Goal: Transaction & Acquisition: Book appointment/travel/reservation

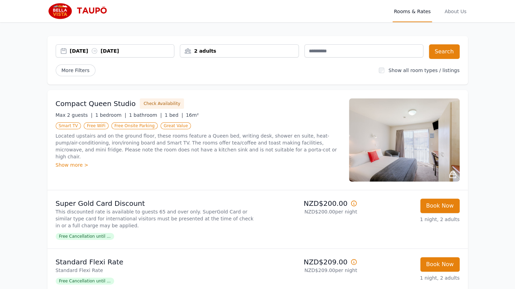
click at [216, 52] on div "2 adults" at bounding box center [239, 50] width 118 height 7
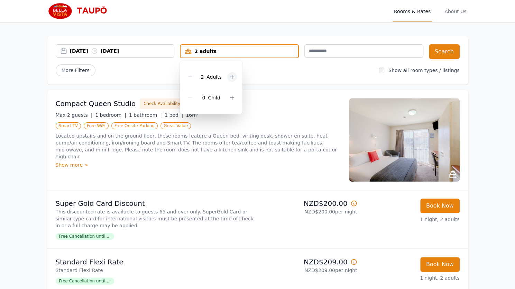
click at [232, 76] on icon at bounding box center [232, 77] width 6 height 6
click at [274, 75] on div "More Filters" at bounding box center [215, 70] width 318 height 12
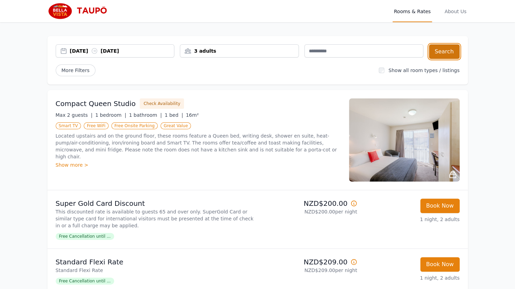
click at [453, 52] on button "Search" at bounding box center [444, 51] width 31 height 15
click at [221, 51] on div "2 adults" at bounding box center [239, 50] width 118 height 7
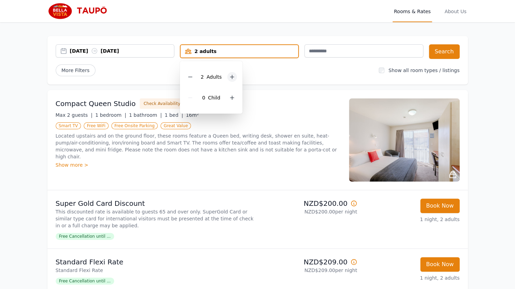
click at [230, 79] on icon at bounding box center [232, 77] width 6 height 6
click at [262, 73] on div "More Filters" at bounding box center [215, 70] width 318 height 12
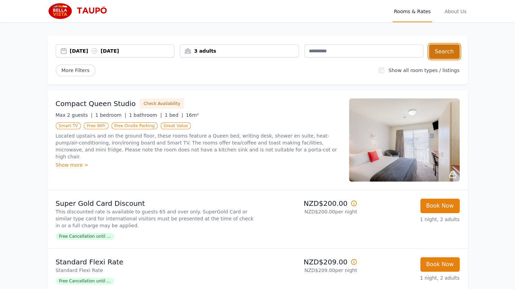
click at [450, 49] on button "Search" at bounding box center [444, 51] width 31 height 15
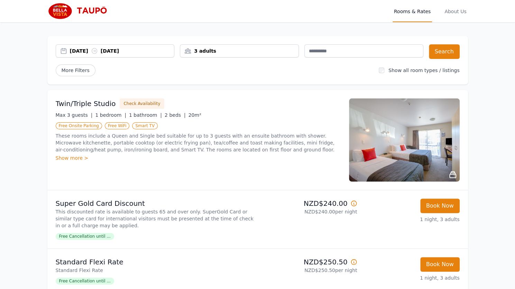
click at [355, 205] on icon at bounding box center [353, 202] width 5 height 5
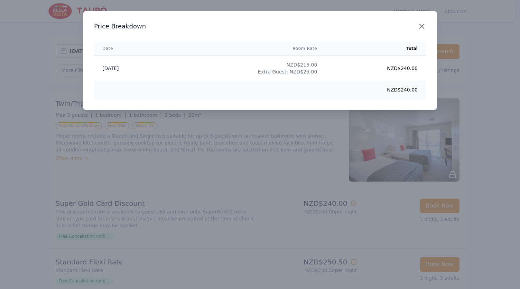
click at [420, 25] on icon "button" at bounding box center [422, 26] width 4 height 4
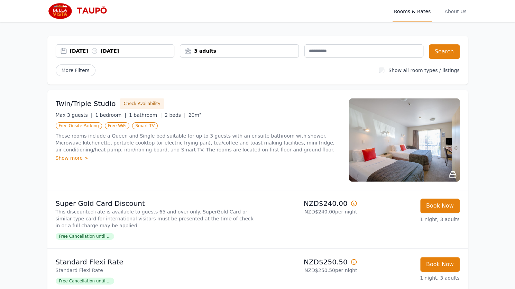
click at [400, 143] on img at bounding box center [404, 139] width 111 height 83
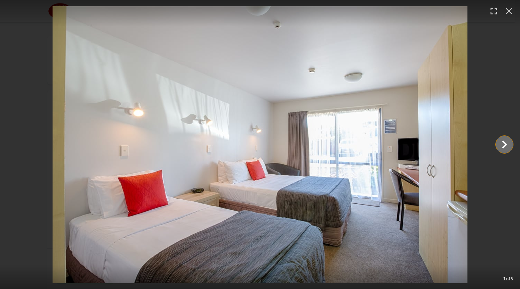
click at [503, 146] on icon "Show slide 2 of 3" at bounding box center [505, 144] width 17 height 17
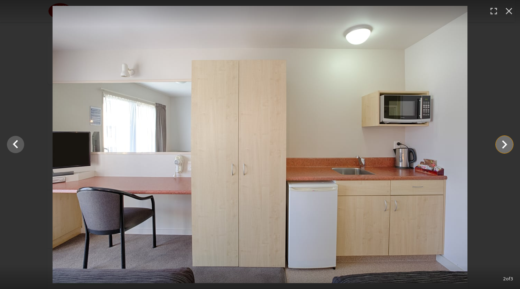
click at [503, 146] on icon "Show slide 3 of 3" at bounding box center [505, 144] width 17 height 17
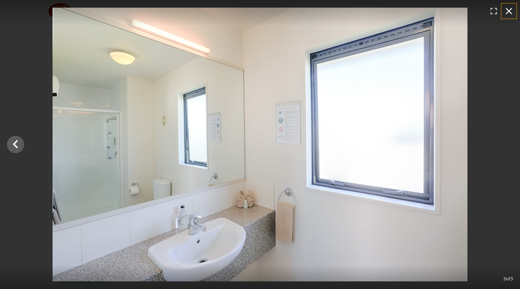
click at [507, 11] on icon "button" at bounding box center [509, 11] width 11 height 11
